Goal: Book appointment/travel/reservation

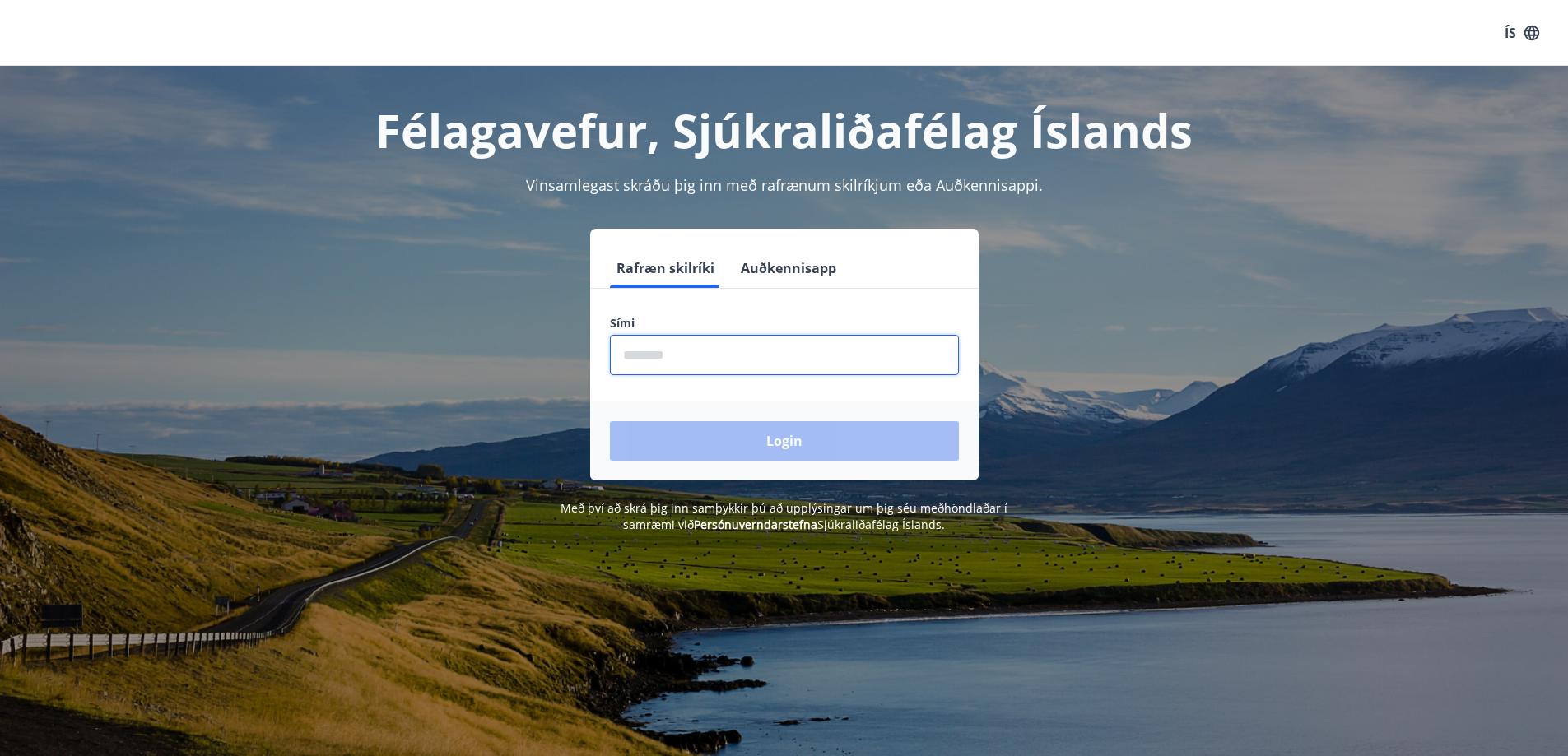
click at [638, 359] on input "phone" at bounding box center [784, 355] width 349 height 40
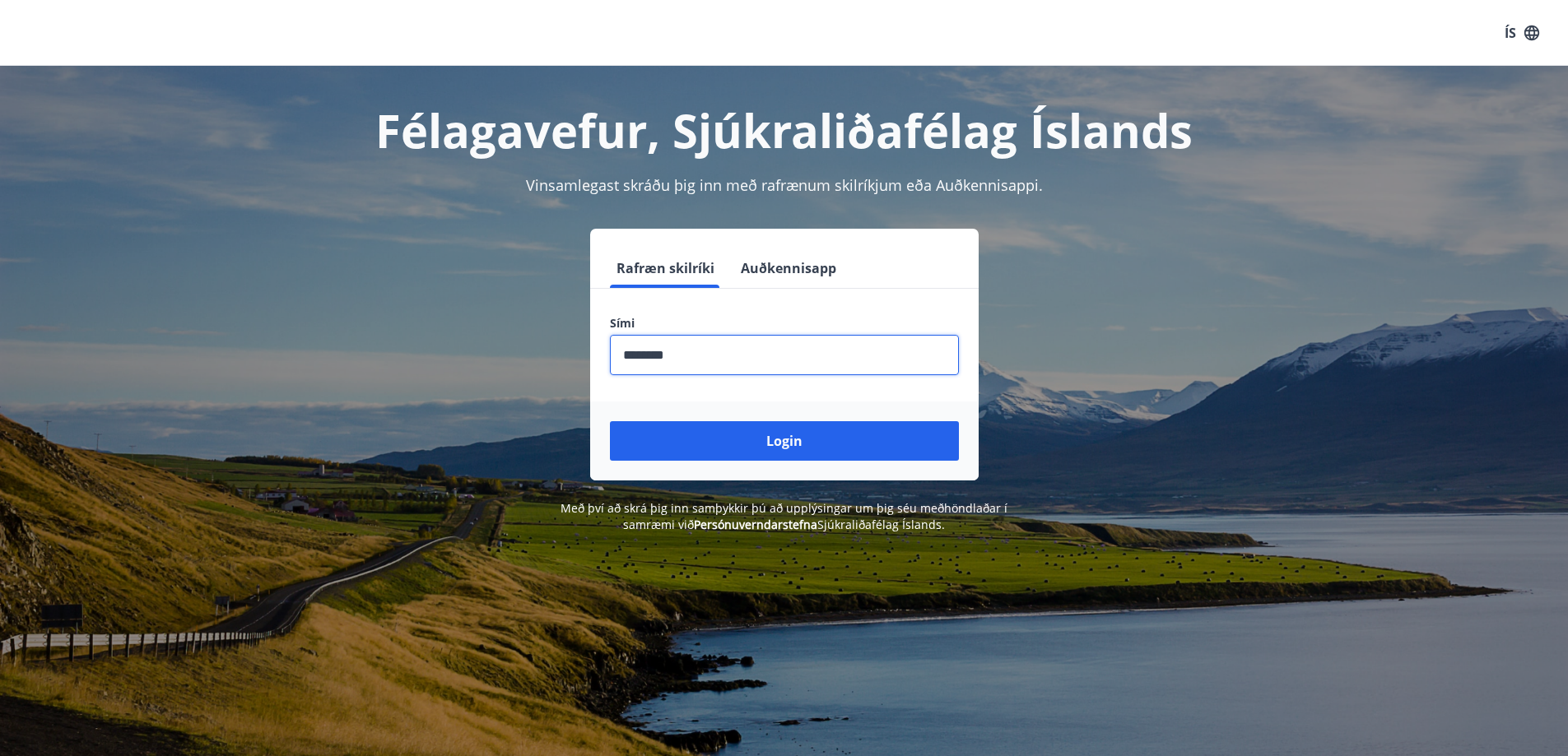
type input "********"
click at [610, 422] on button "Login" at bounding box center [784, 441] width 349 height 39
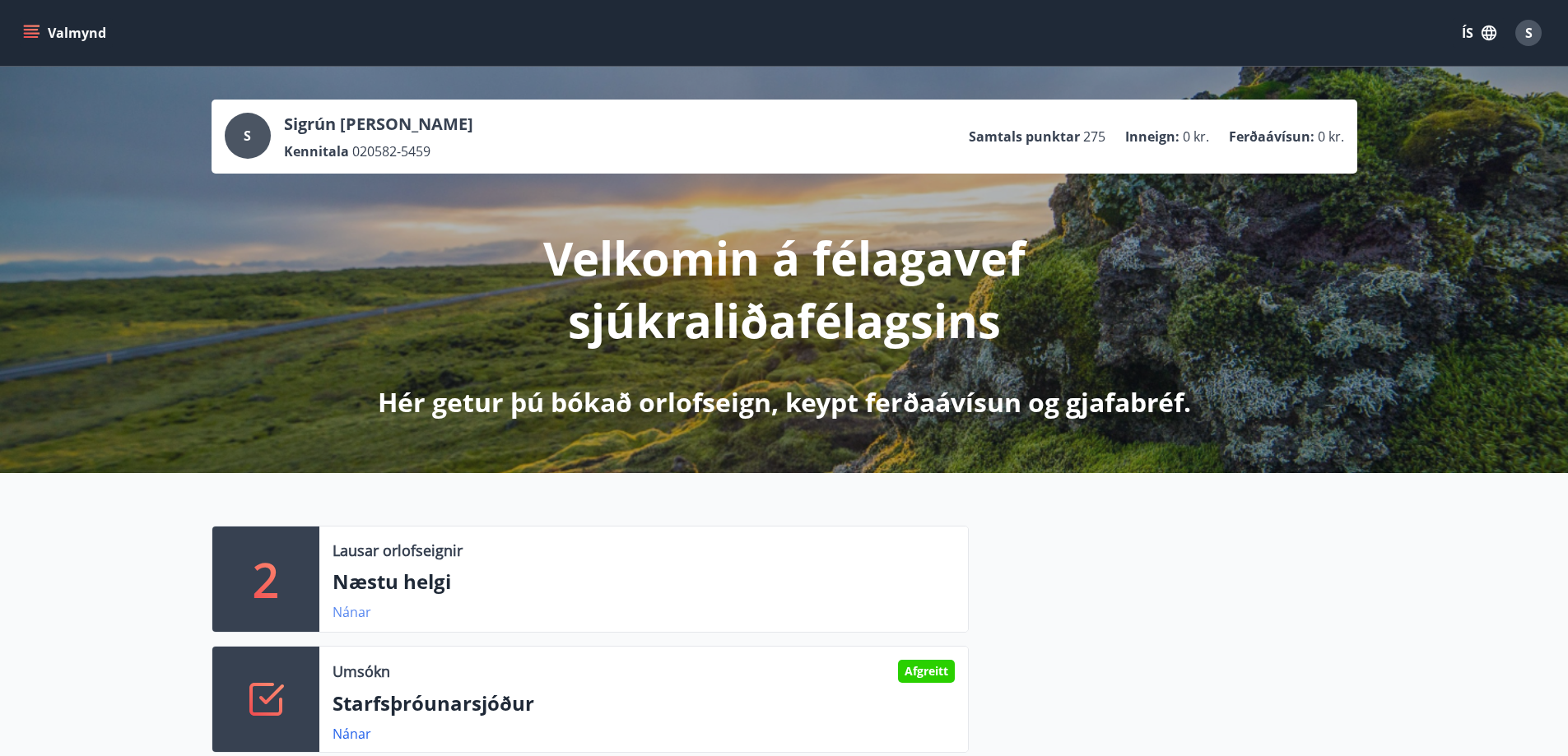
click at [349, 613] on link "Nánar" at bounding box center [352, 612] width 39 height 18
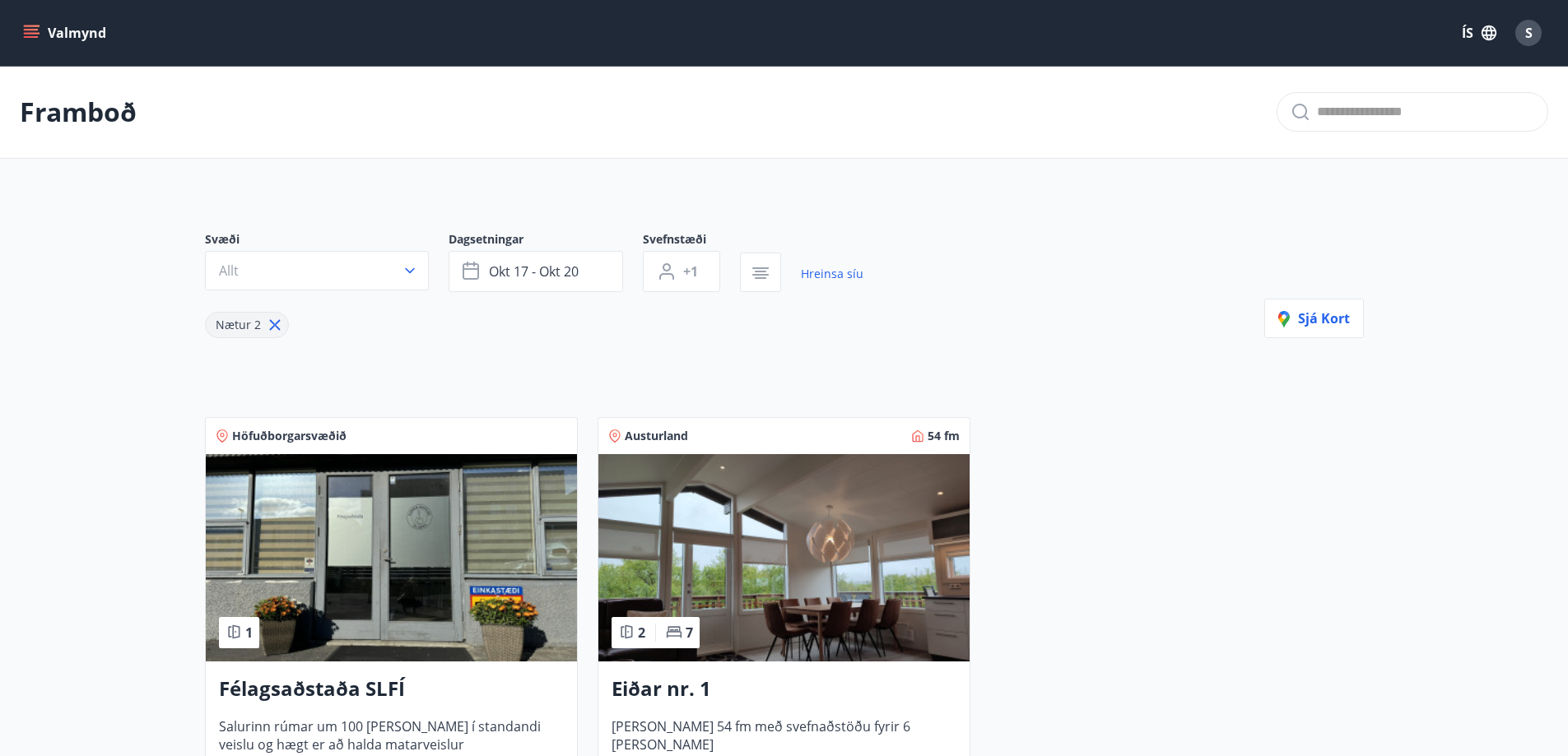
click at [27, 27] on icon "menu" at bounding box center [31, 33] width 16 height 16
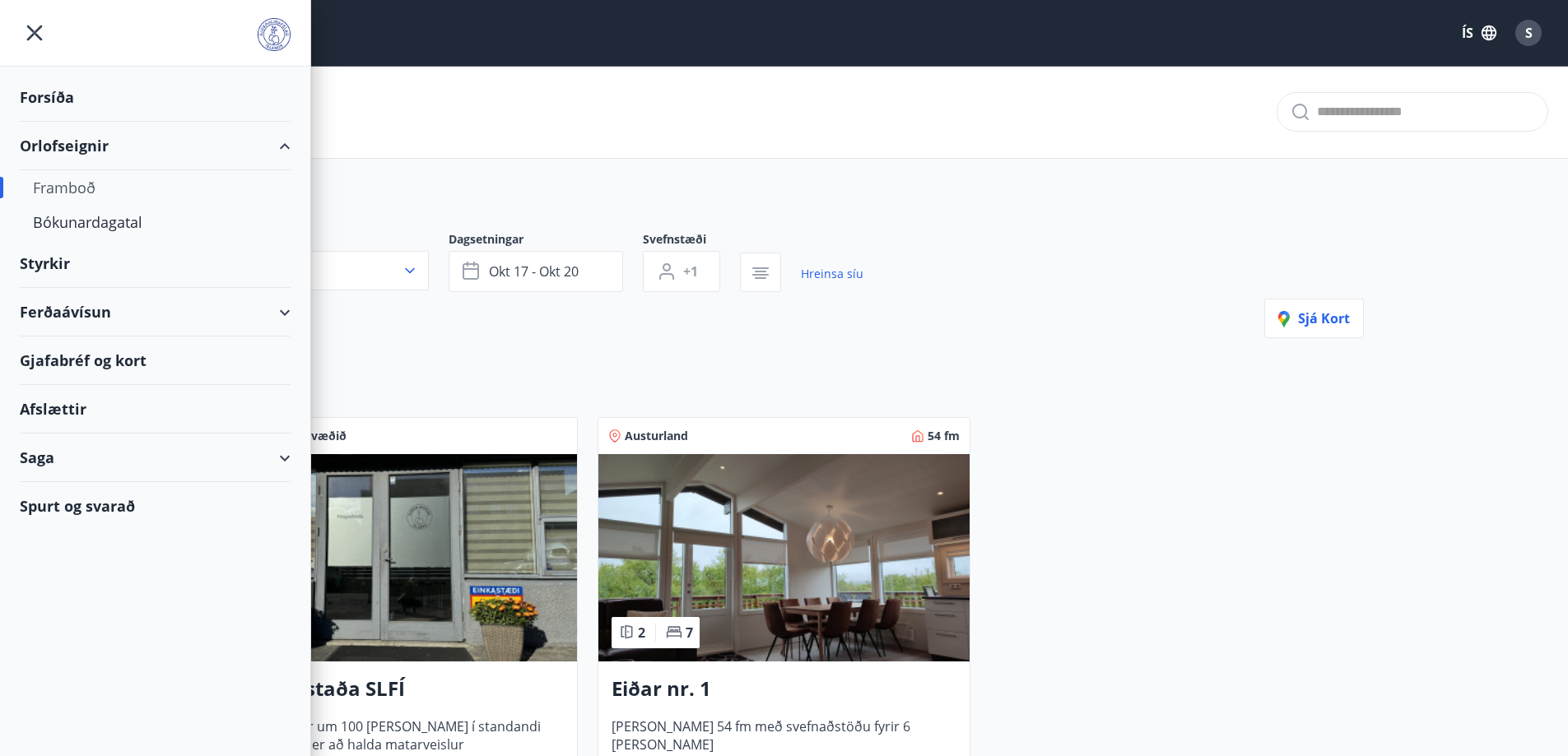
click at [74, 185] on div "Framboð" at bounding box center [154, 188] width 244 height 35
type input "*"
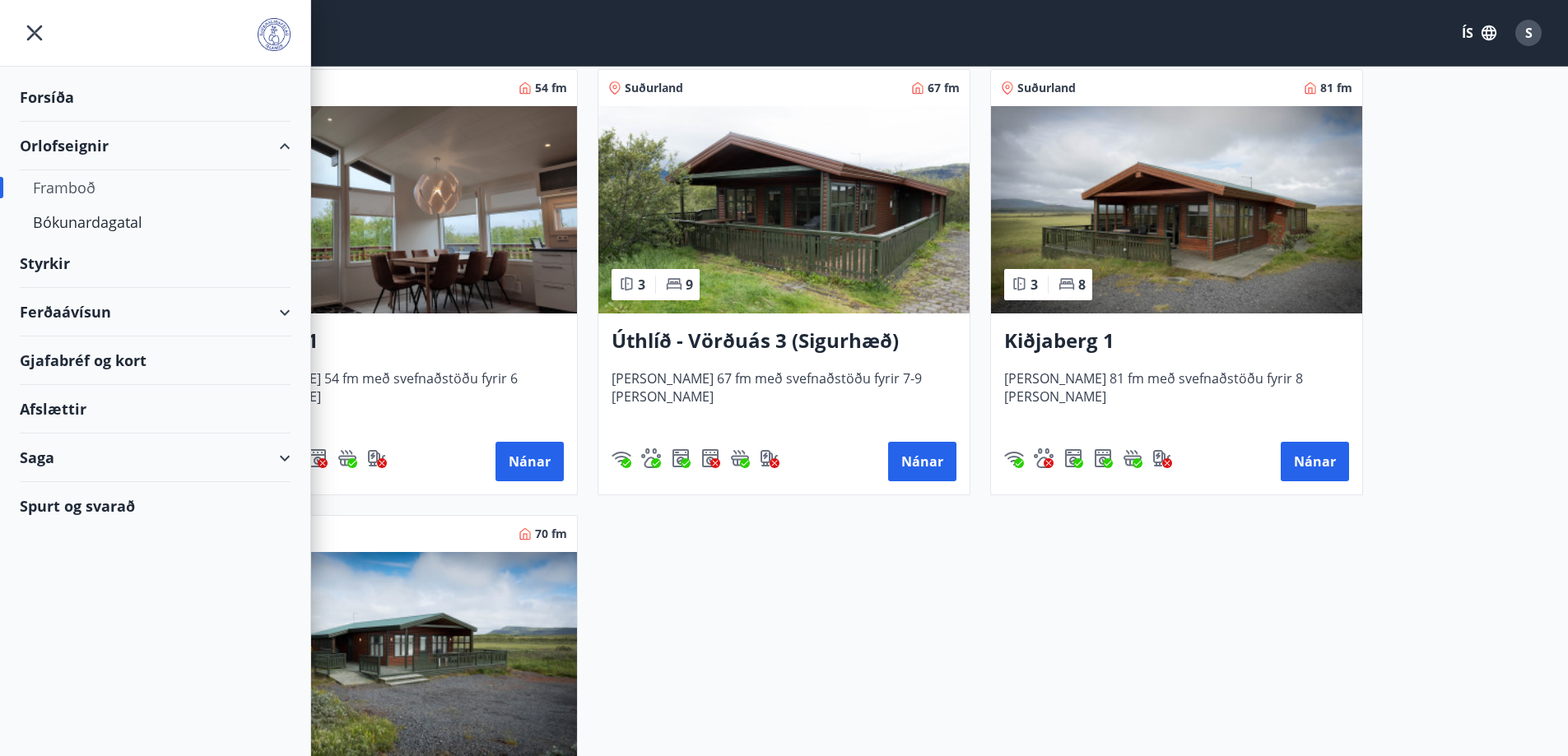
scroll to position [2058, 0]
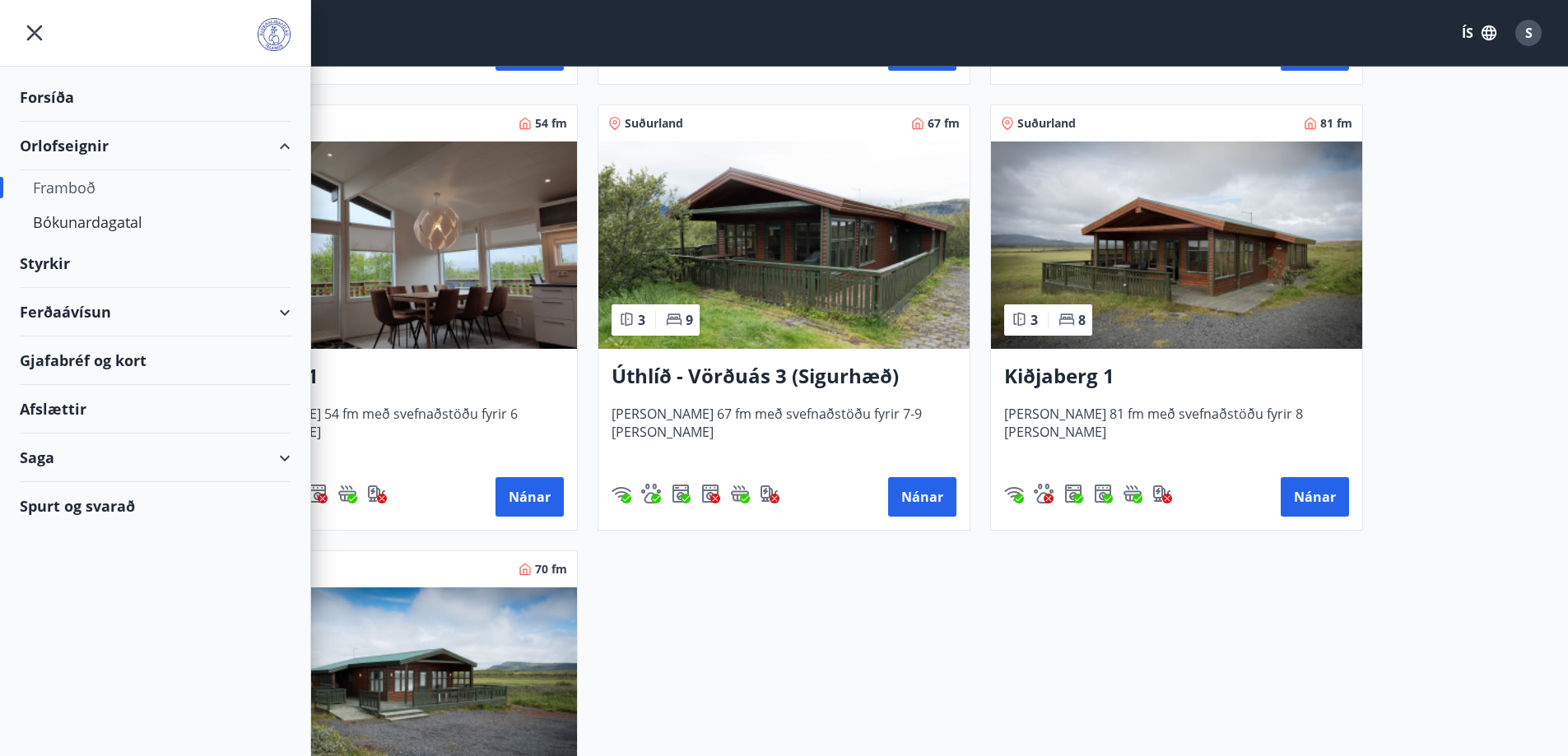
click at [1208, 292] on img at bounding box center [1176, 245] width 372 height 207
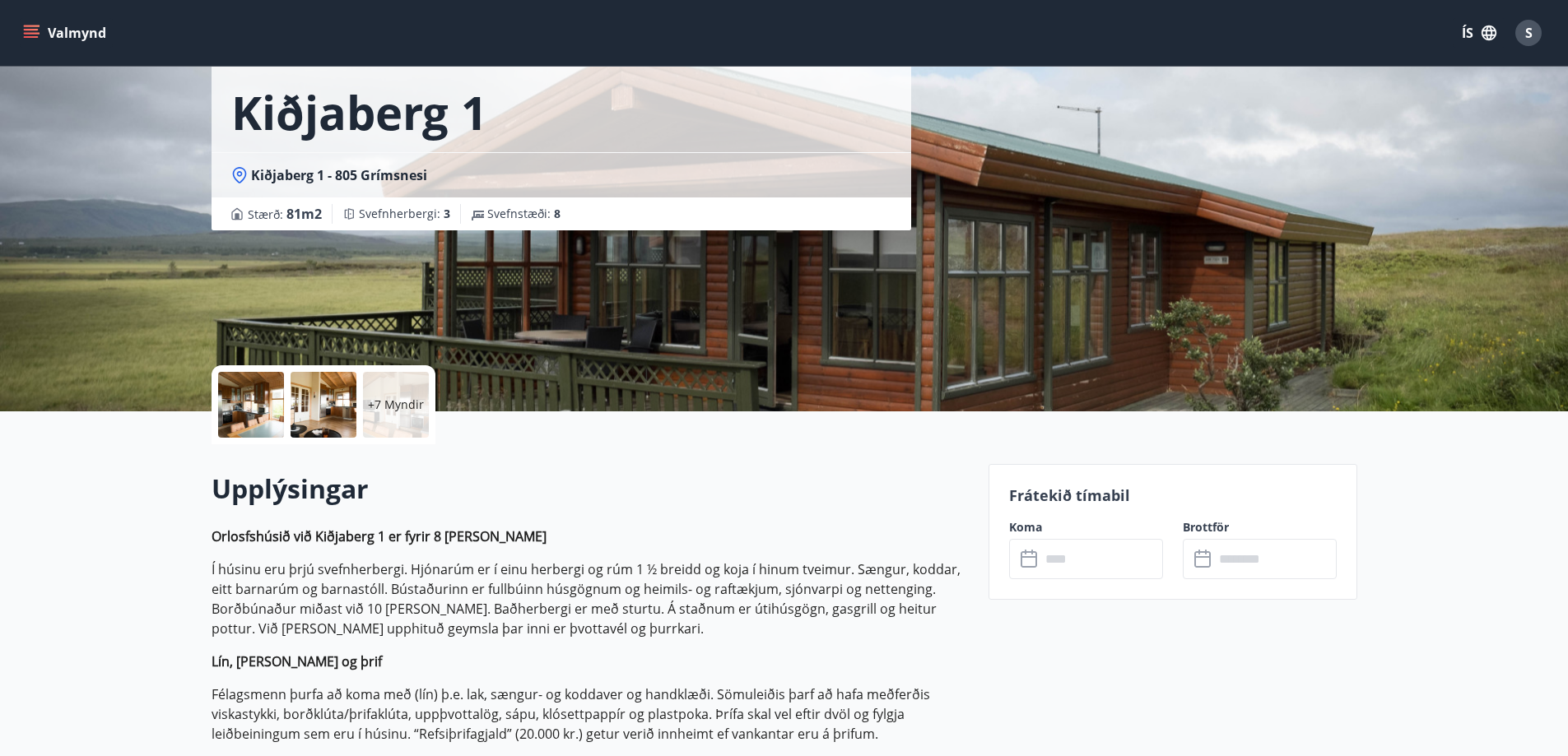
scroll to position [247, 0]
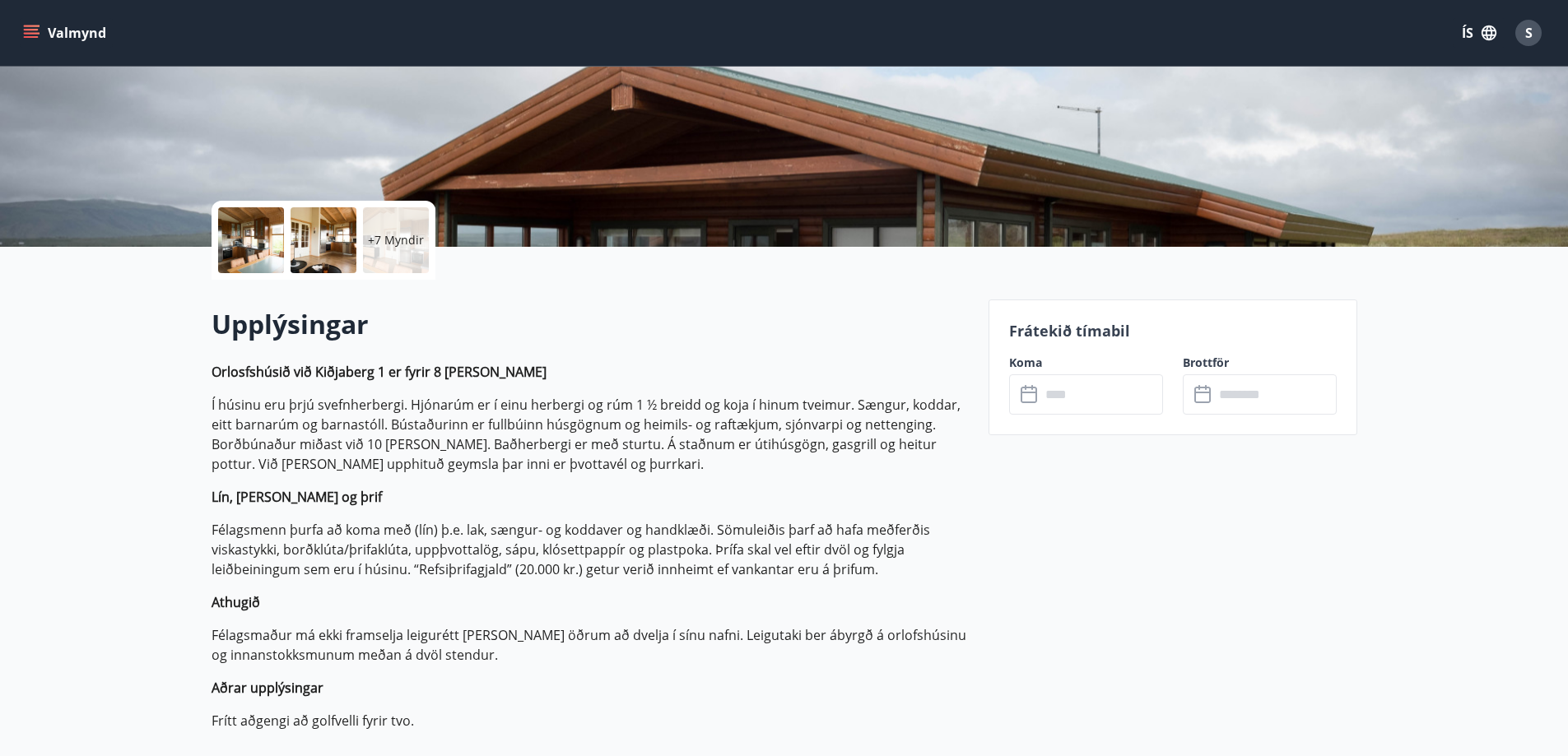
click at [1074, 400] on input "text" at bounding box center [1101, 394] width 123 height 40
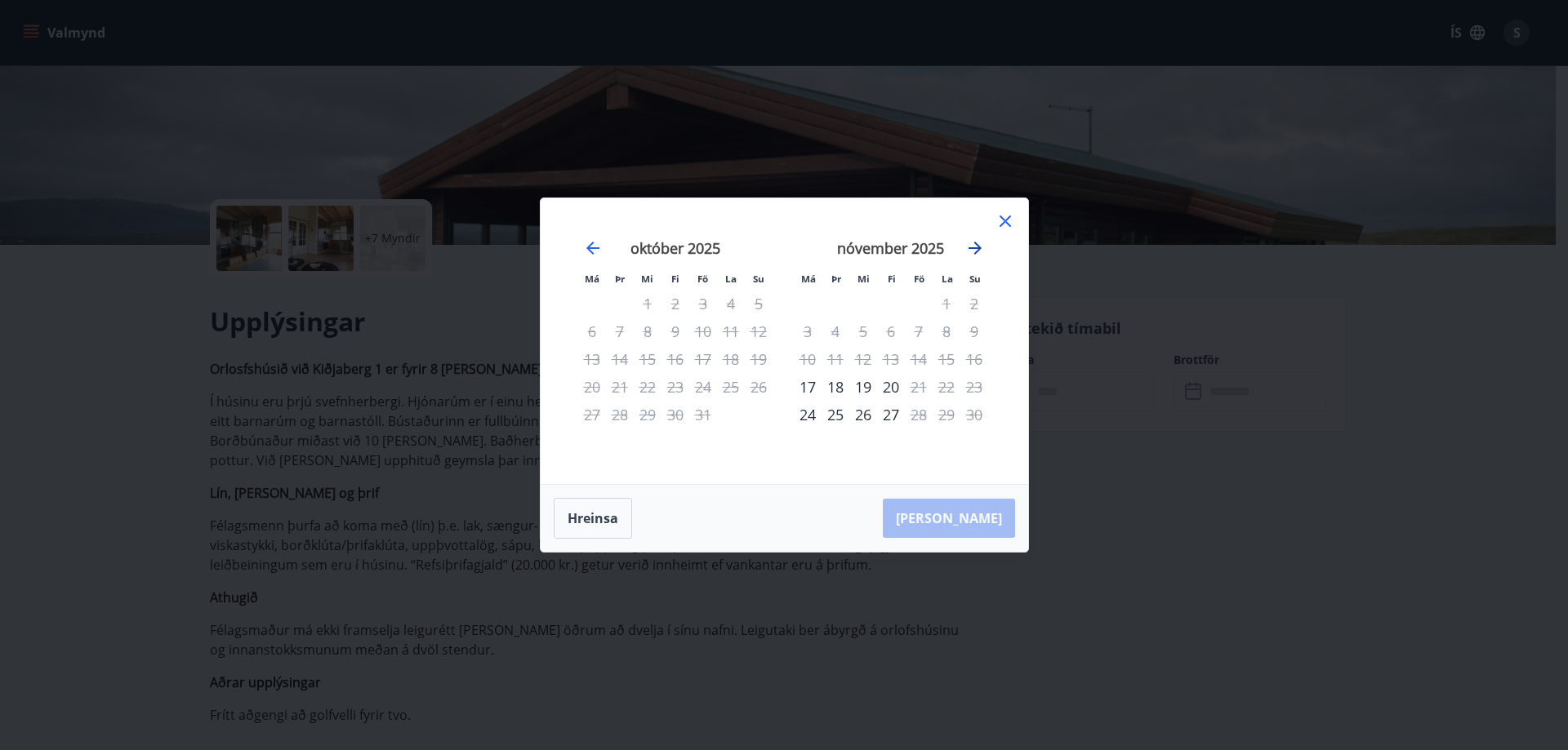
click at [975, 252] on icon "Move forward to switch to the next month." at bounding box center [976, 248] width 20 height 20
click at [591, 245] on icon "Move backward to switch to the previous month." at bounding box center [592, 248] width 13 height 13
click at [1008, 215] on icon at bounding box center [1005, 222] width 20 height 20
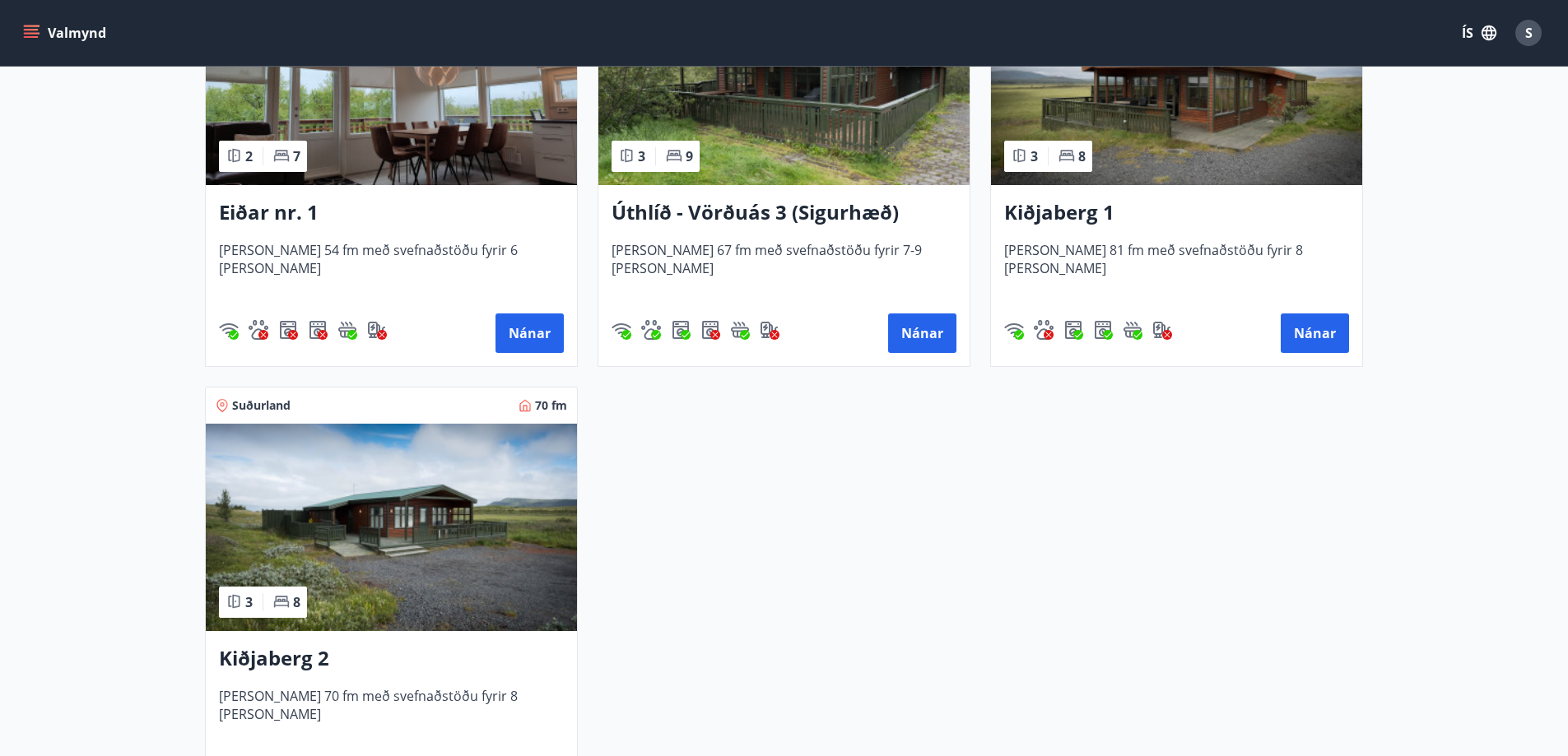
scroll to position [2223, 0]
click at [365, 514] on img at bounding box center [391, 527] width 372 height 207
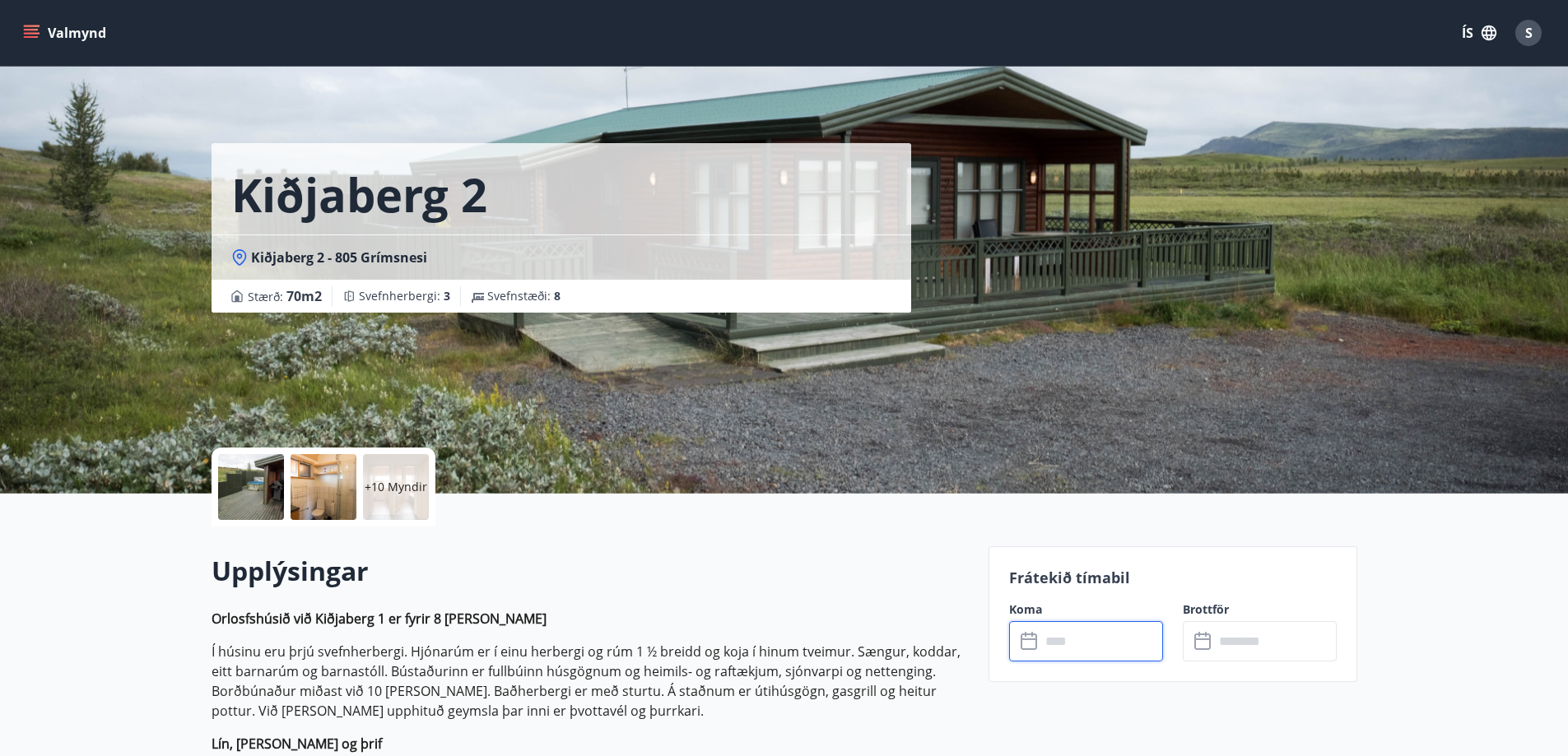
click at [1070, 642] on input "text" at bounding box center [1101, 642] width 123 height 40
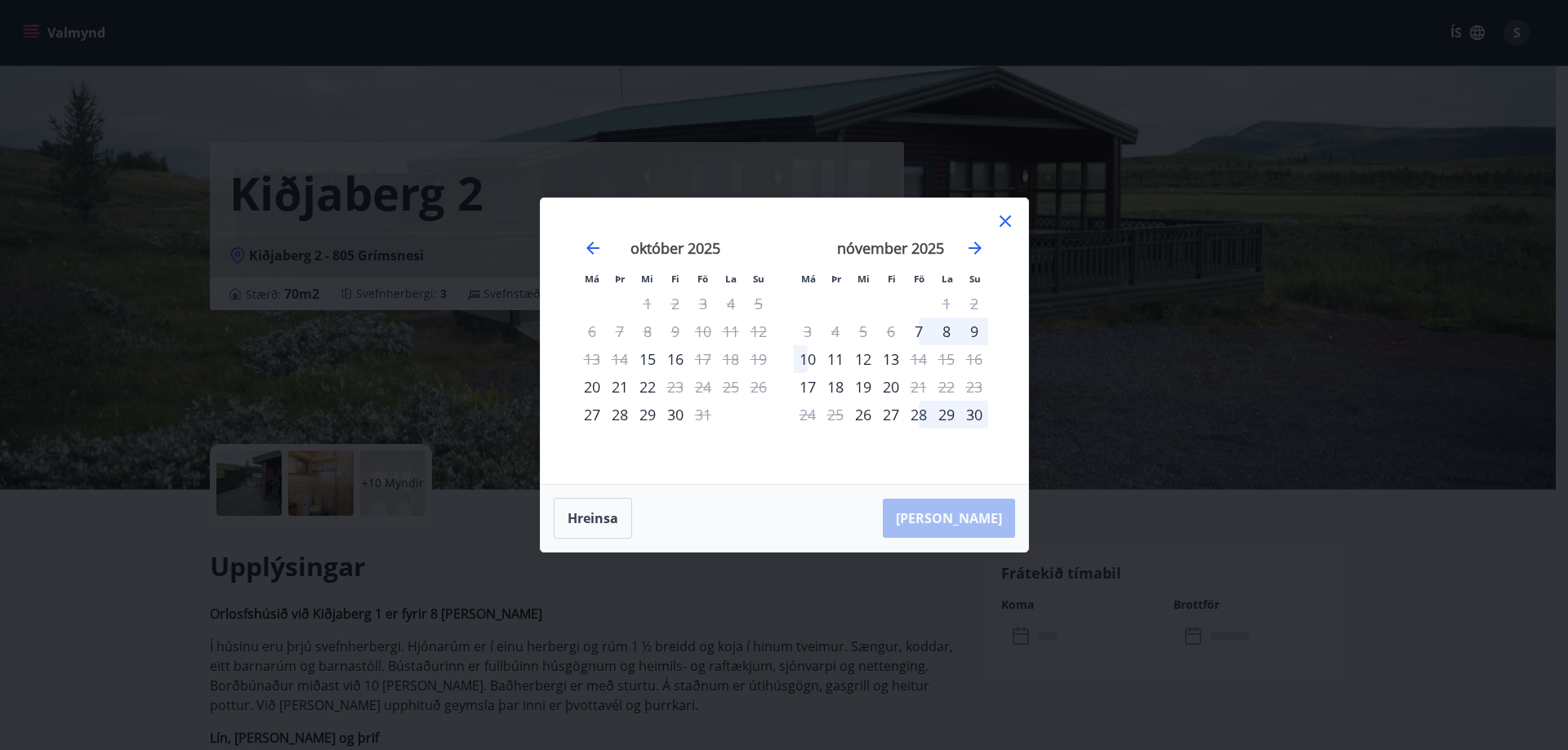
click at [921, 415] on div "28" at bounding box center [919, 415] width 28 height 28
click at [973, 415] on div "30" at bounding box center [974, 415] width 28 height 28
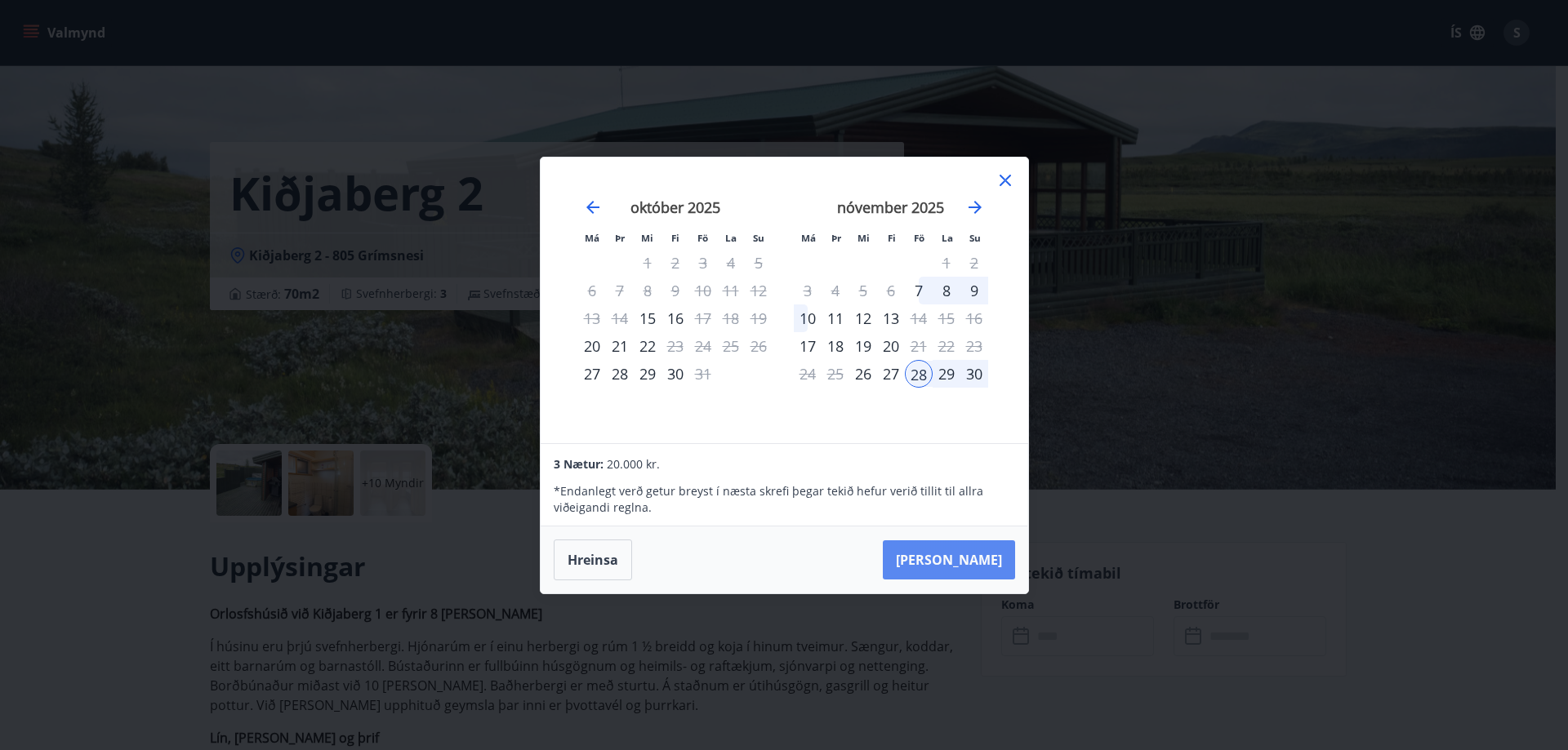
click at [977, 560] on button "Taka Frá" at bounding box center [949, 560] width 133 height 39
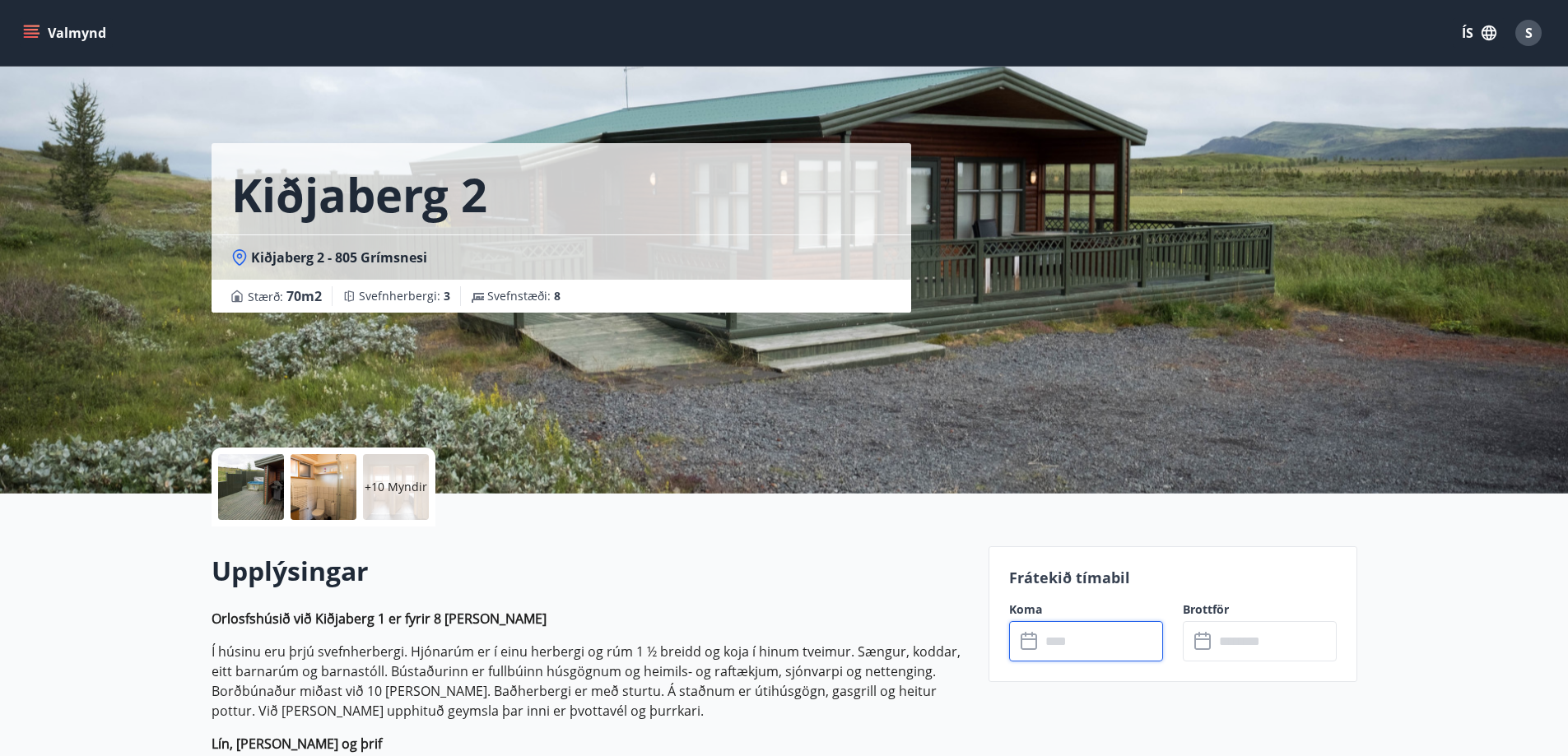
type input "******"
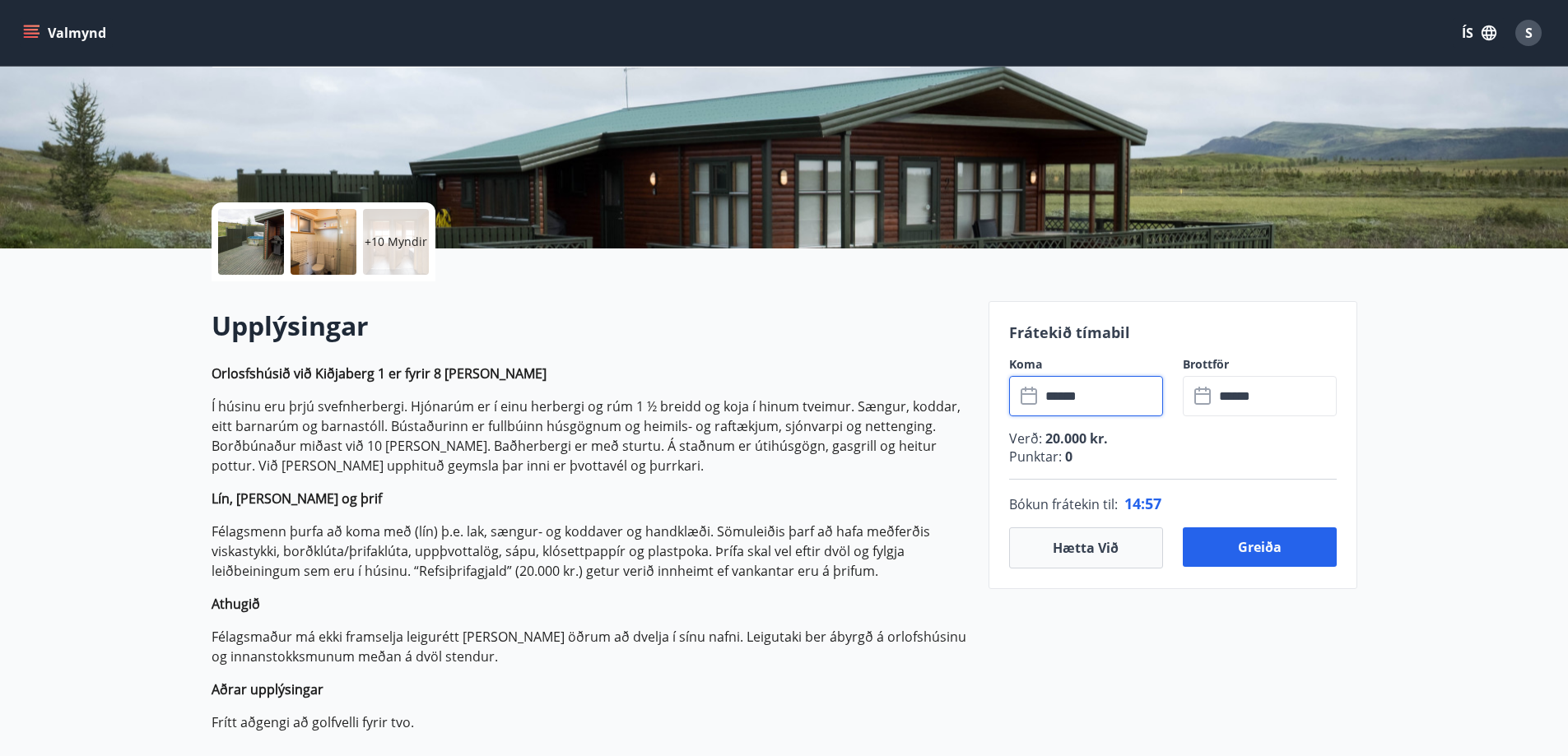
scroll to position [247, 0]
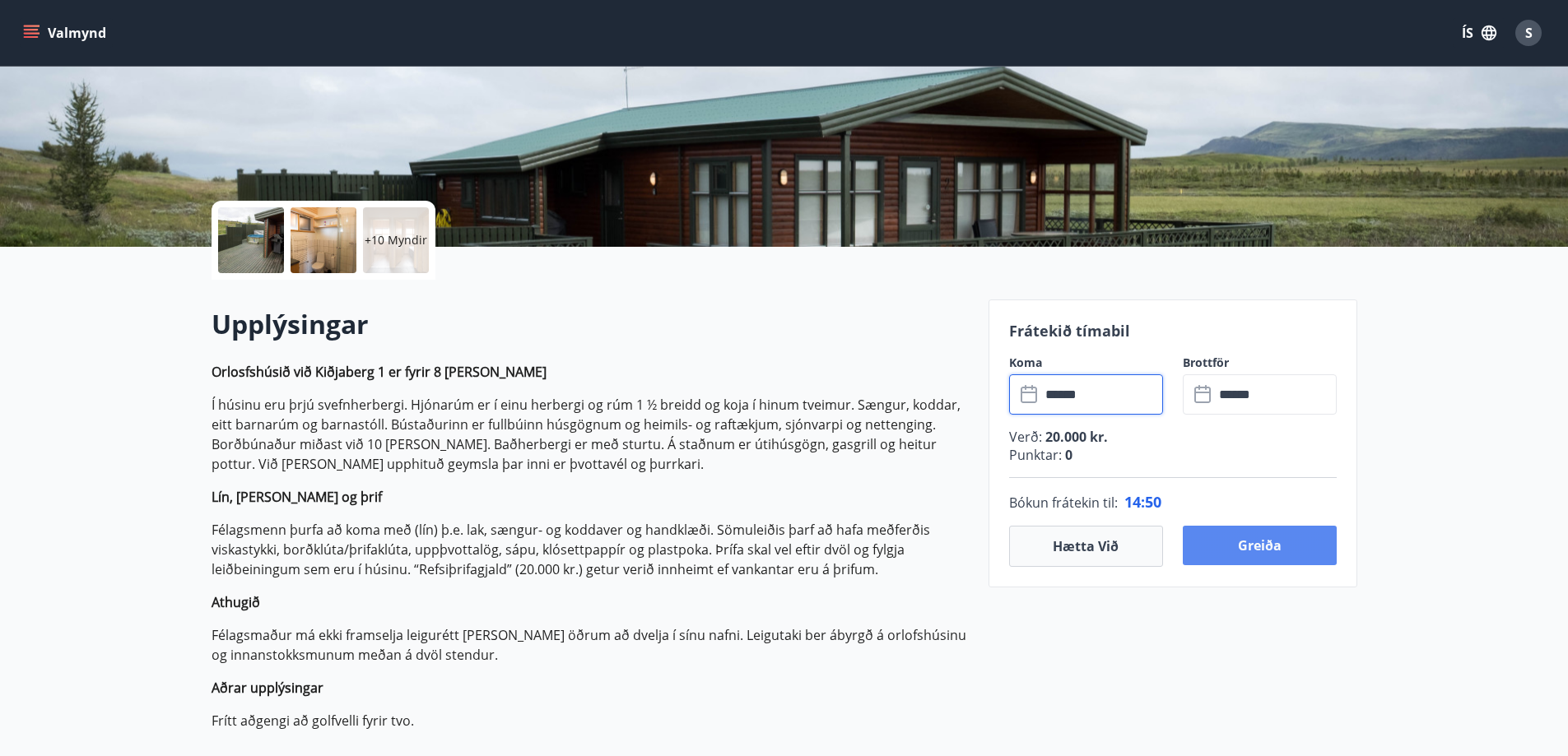
click at [1256, 540] on button "Greiða" at bounding box center [1259, 545] width 154 height 39
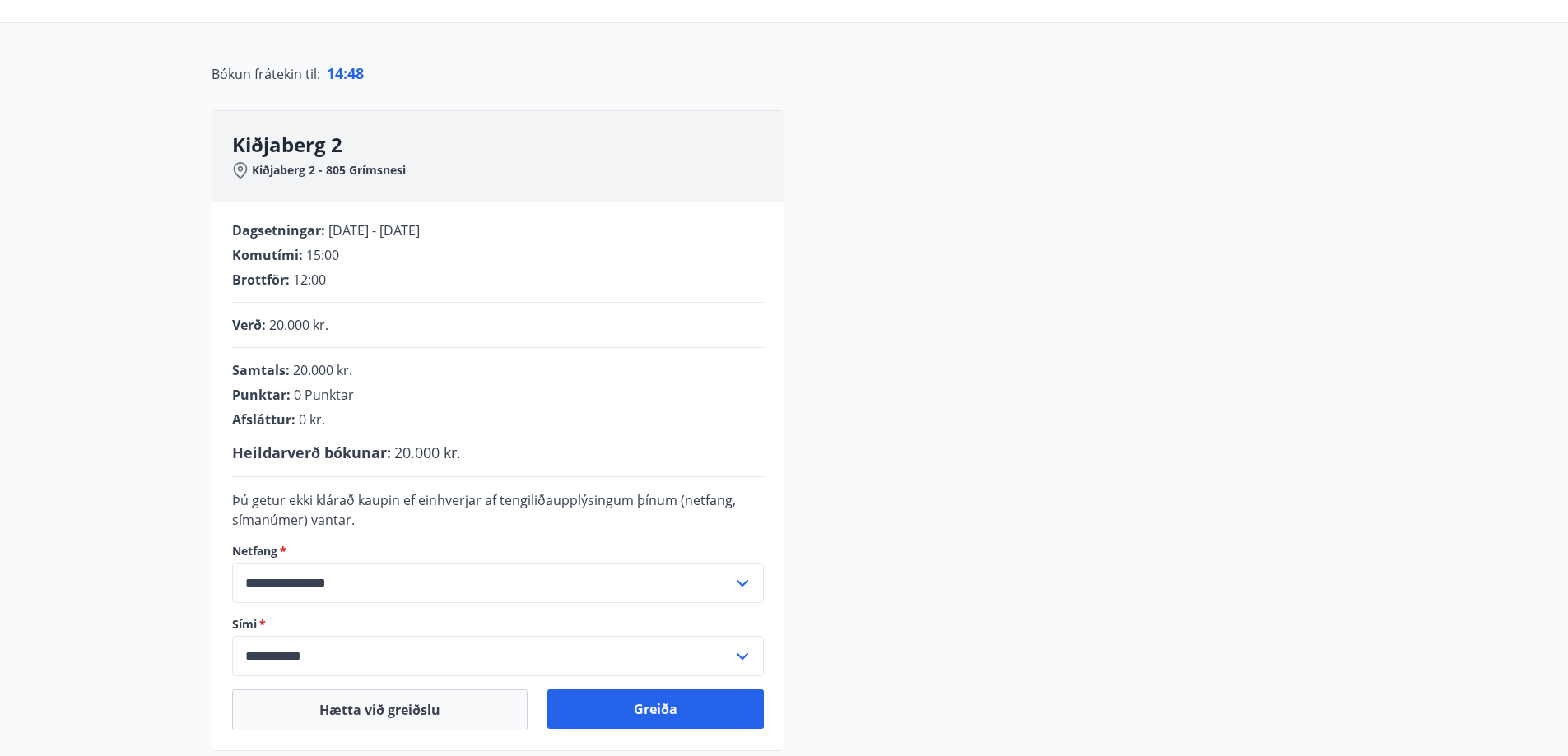
scroll to position [247, 0]
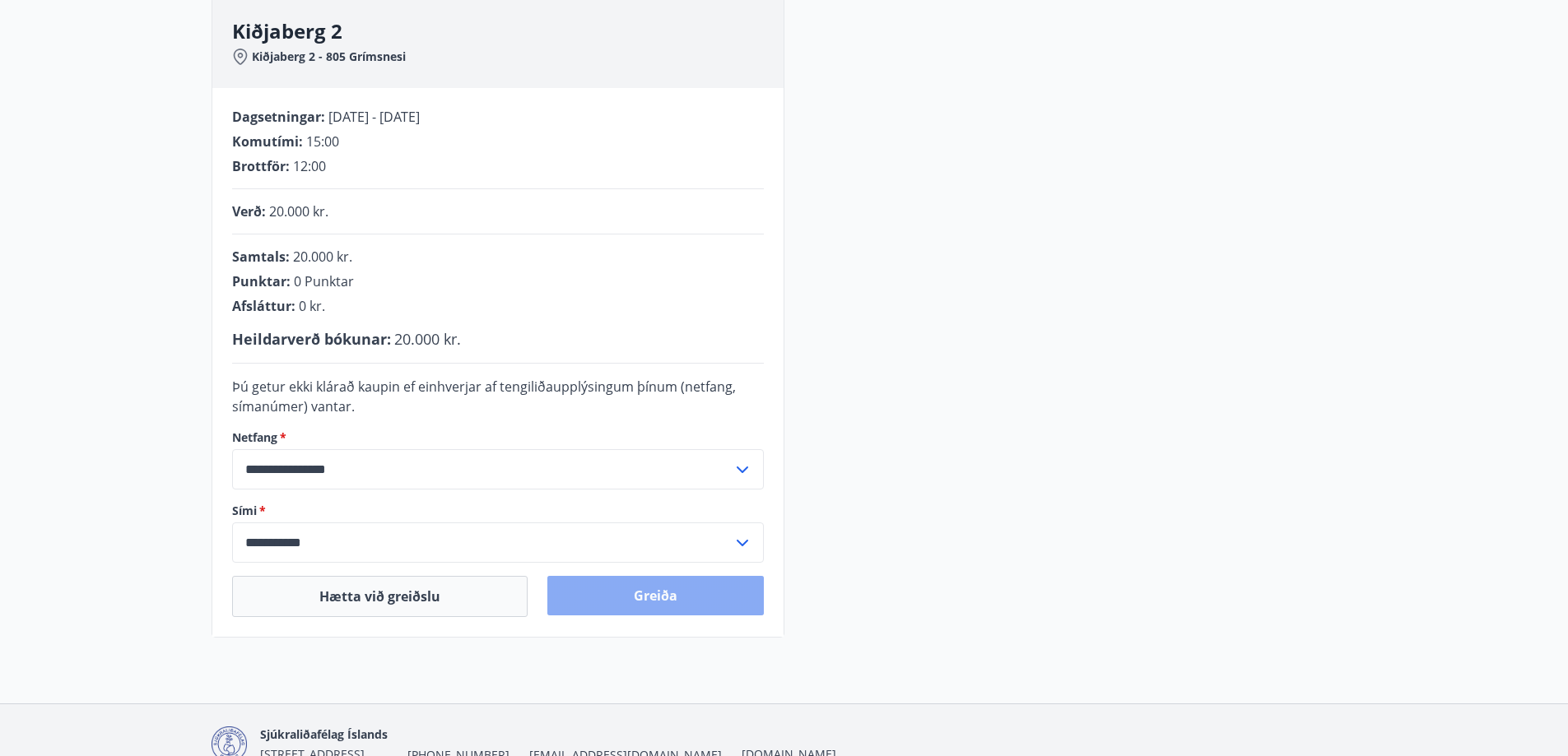
click at [666, 599] on button "Greiða" at bounding box center [655, 595] width 216 height 39
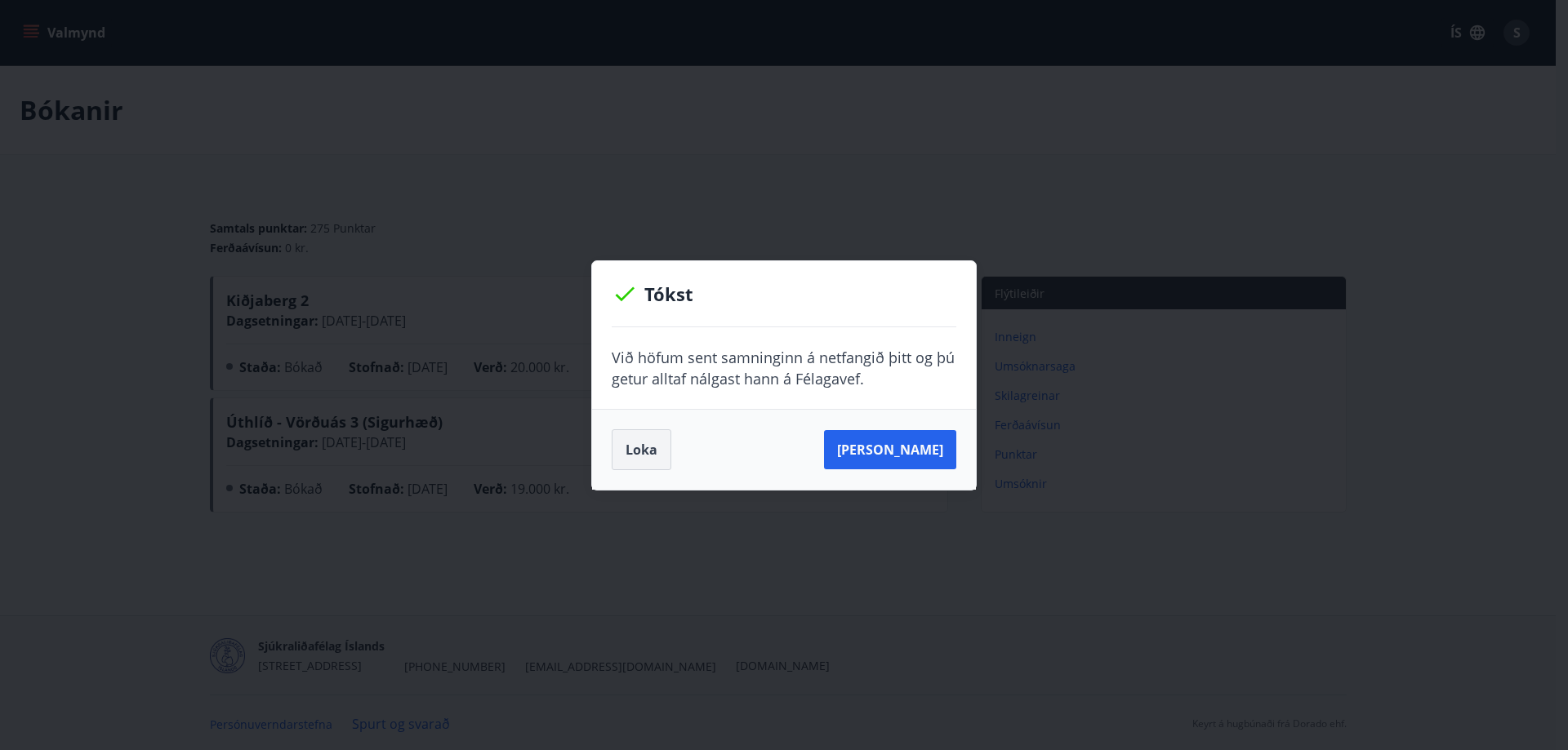
click at [634, 454] on button "Loka" at bounding box center [641, 449] width 60 height 41
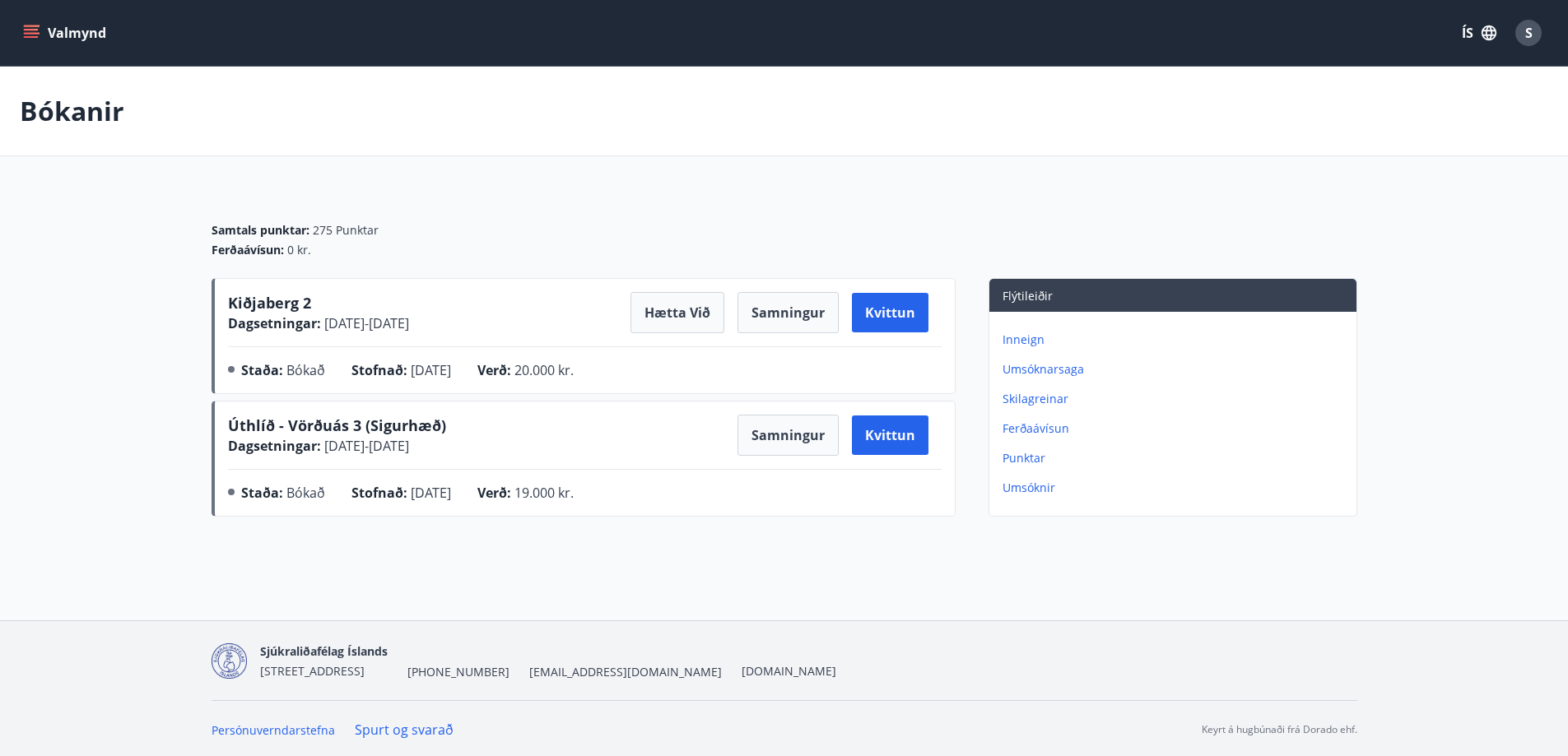
click at [273, 299] on span "Kiðjaberg 2" at bounding box center [269, 303] width 83 height 20
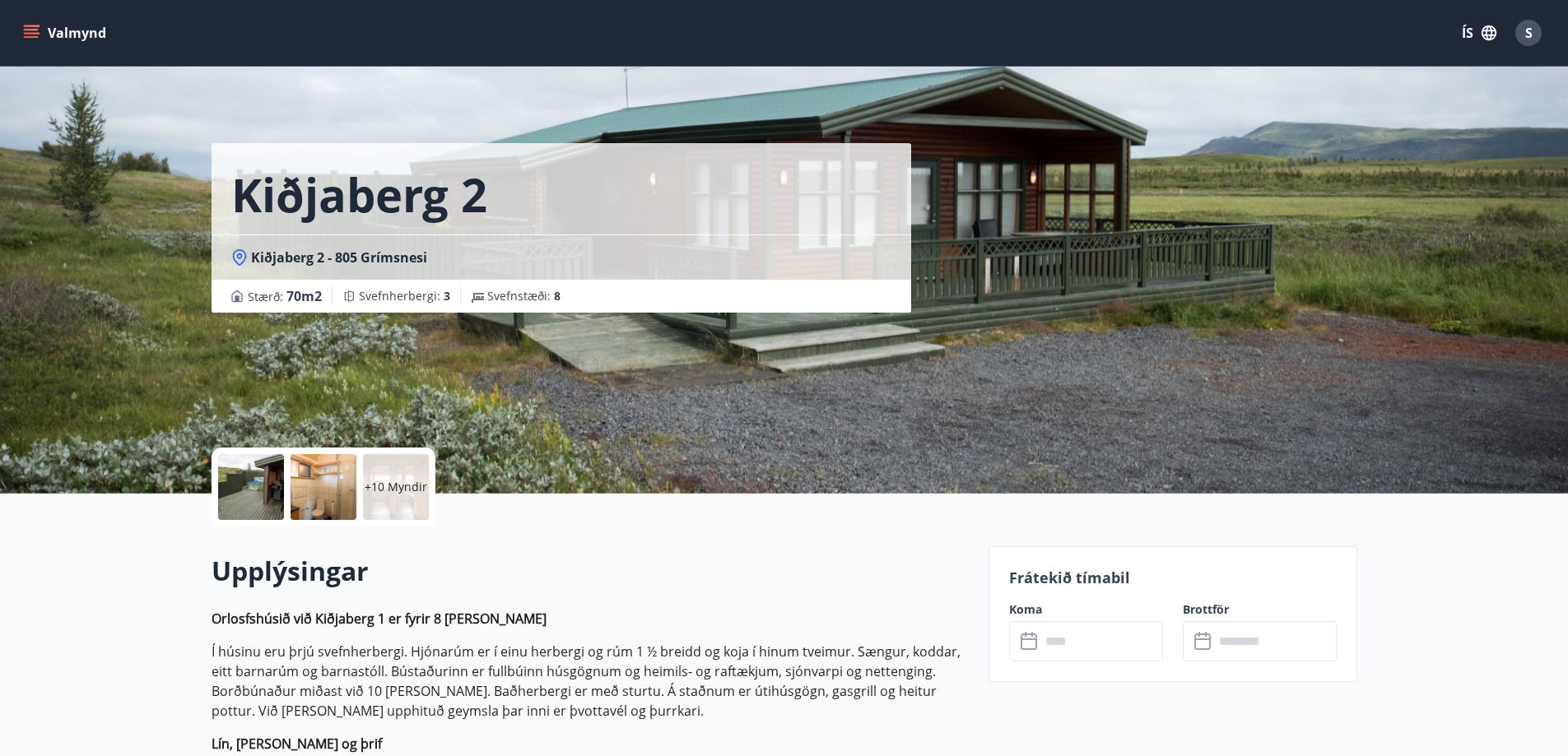
click at [324, 500] on div at bounding box center [323, 487] width 65 height 65
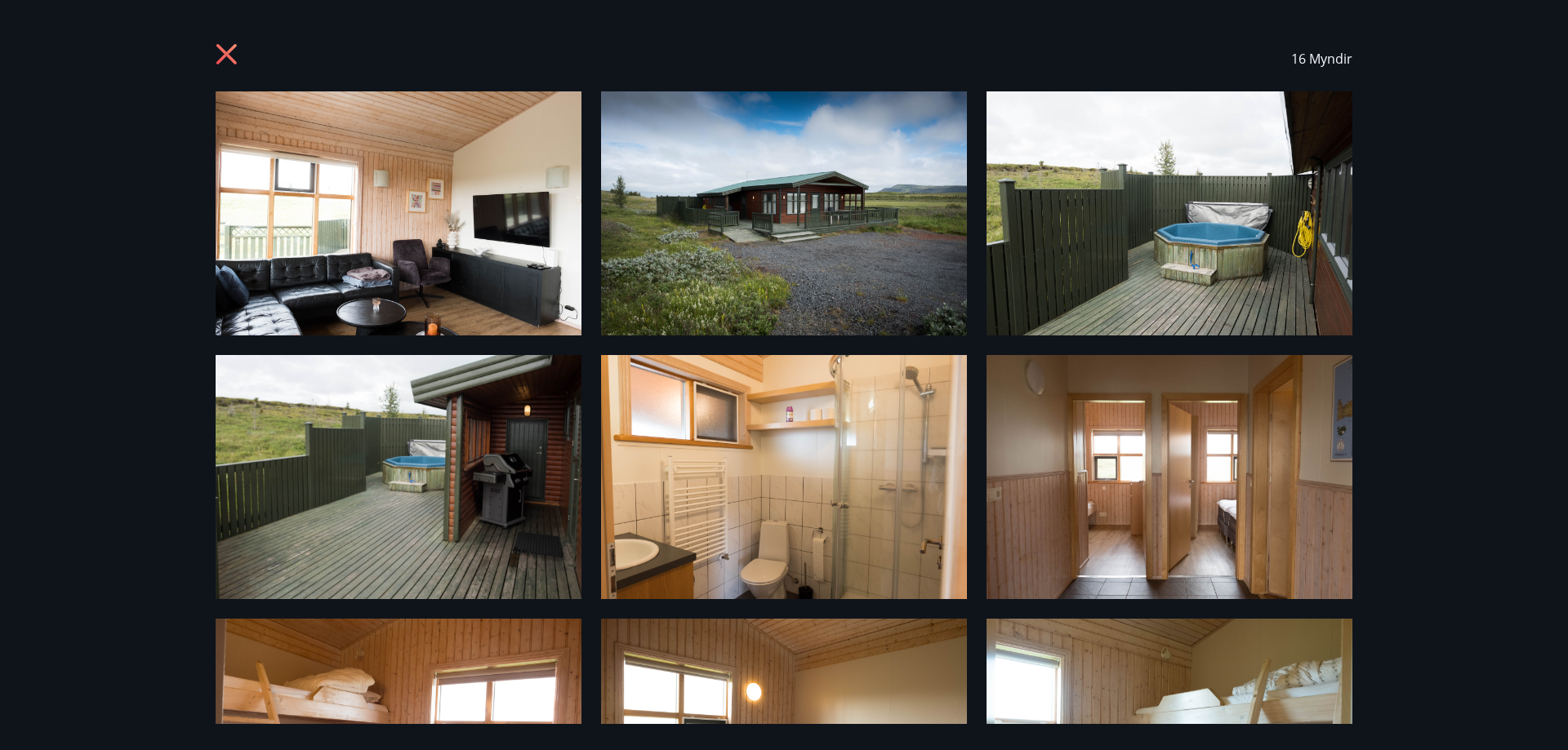
click at [230, 59] on icon at bounding box center [226, 54] width 21 height 21
